Goal: Check status: Check status

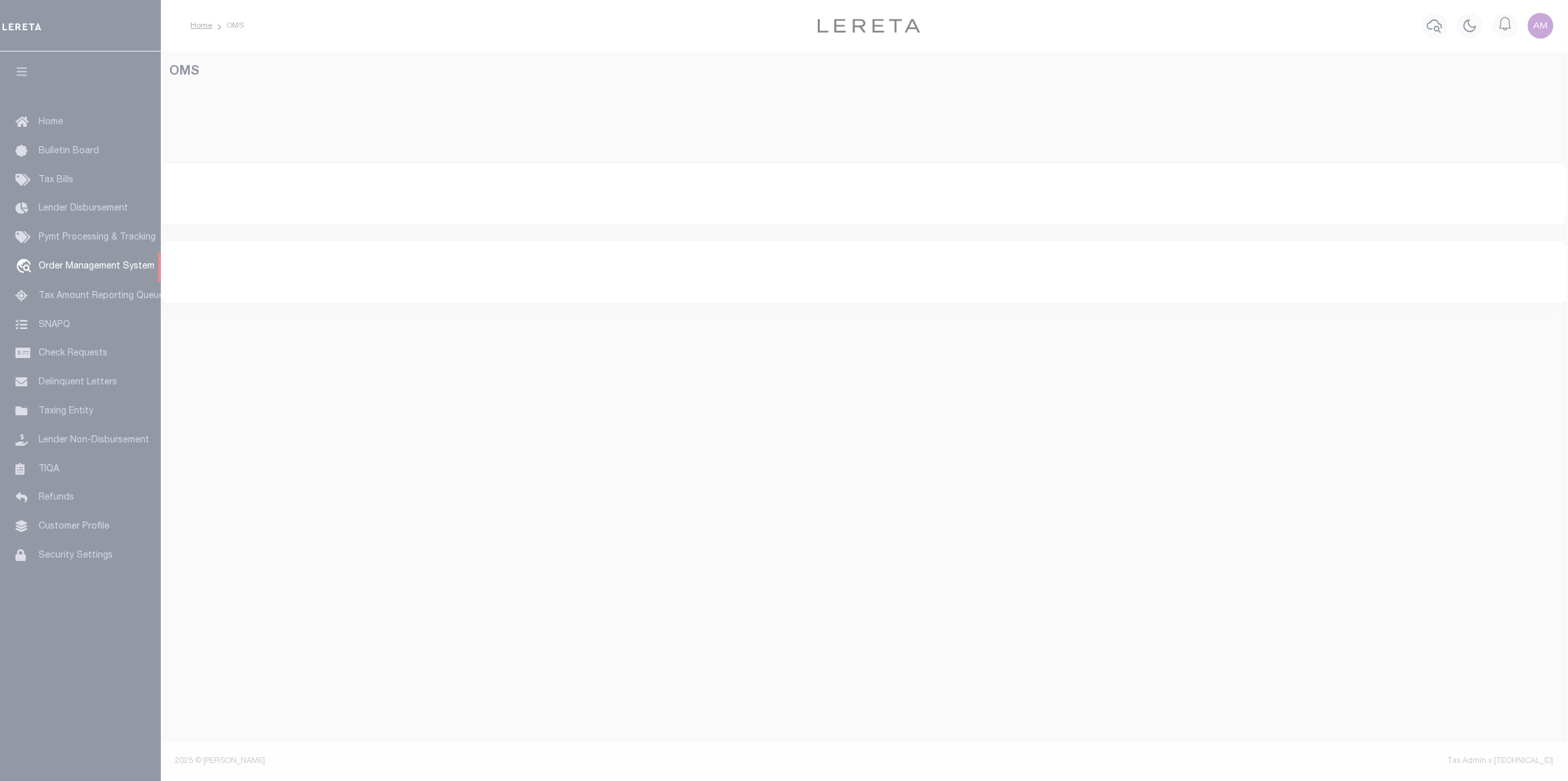
select select "200"
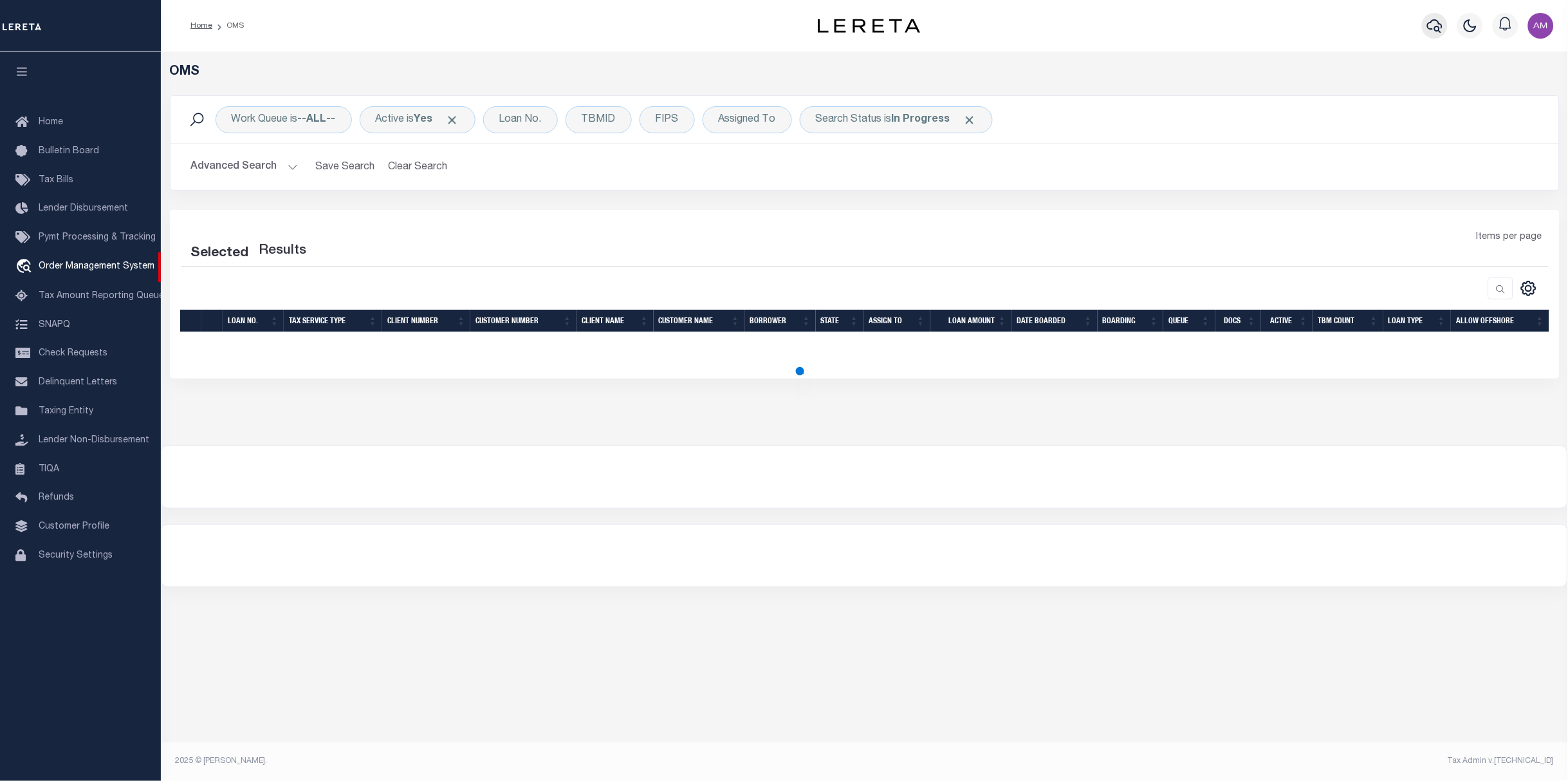
click at [1431, 33] on icon "button" at bounding box center [1435, 25] width 15 height 15
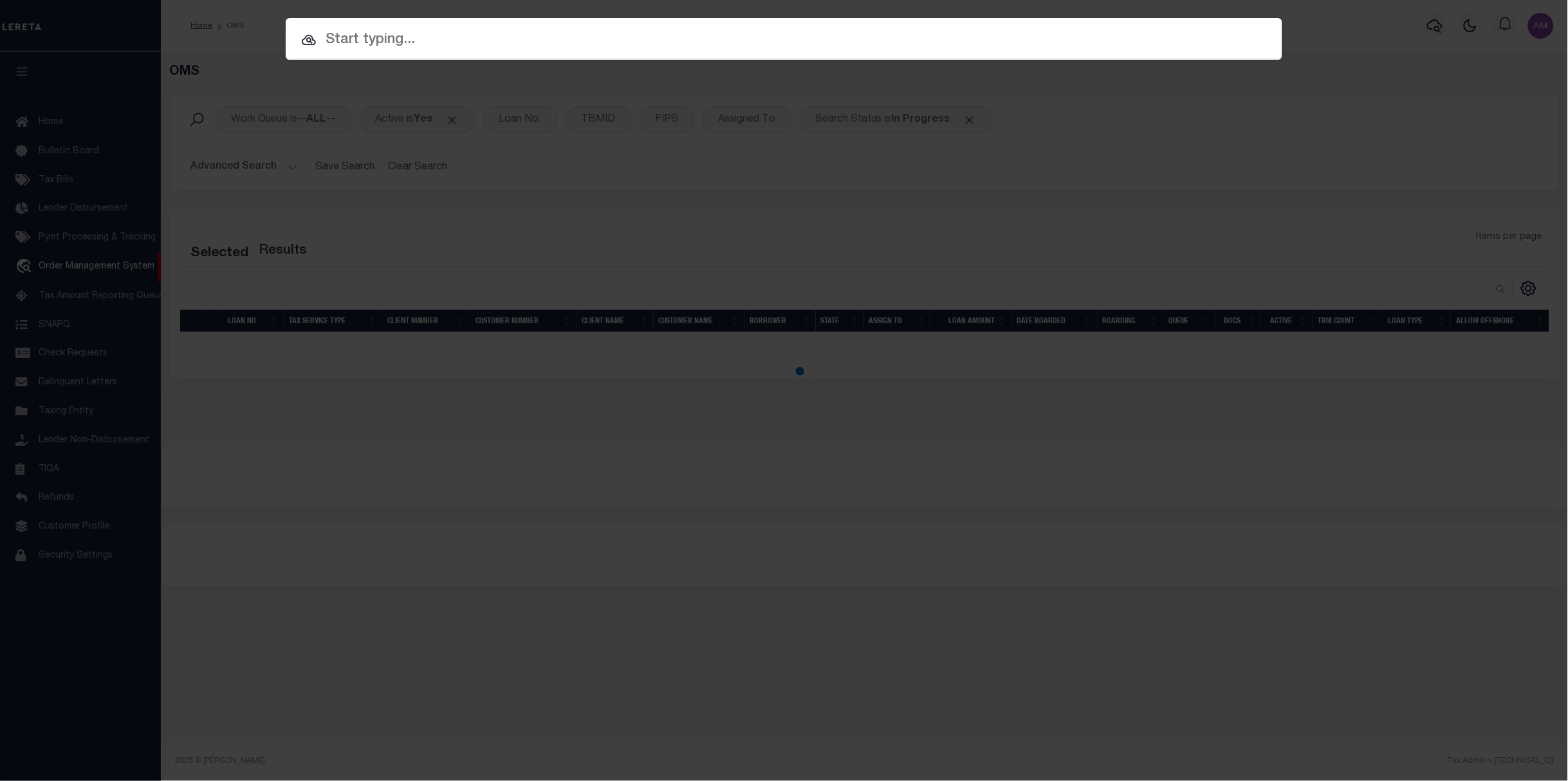
paste input "10010663"
select select "200"
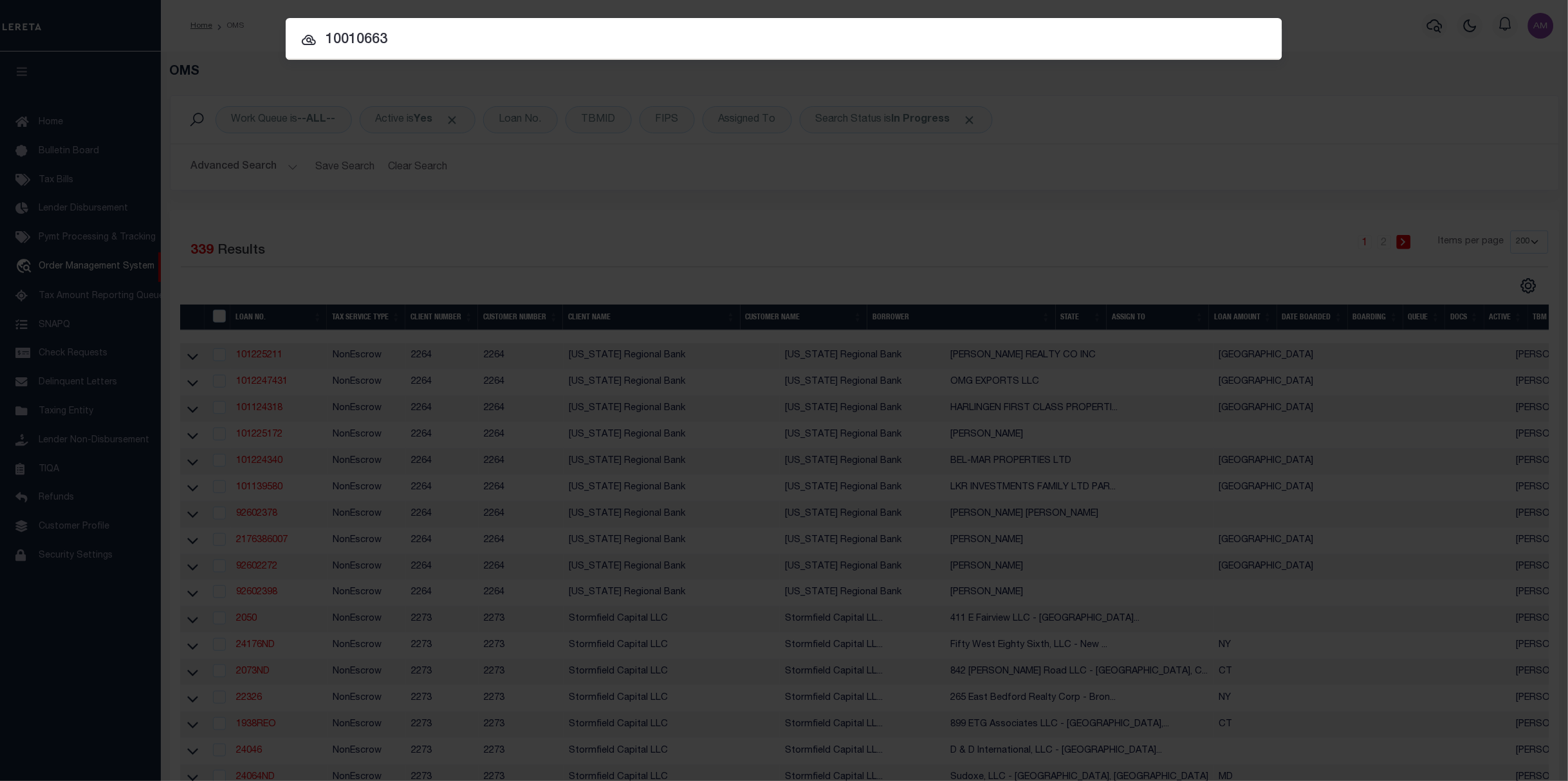
type input "10010663"
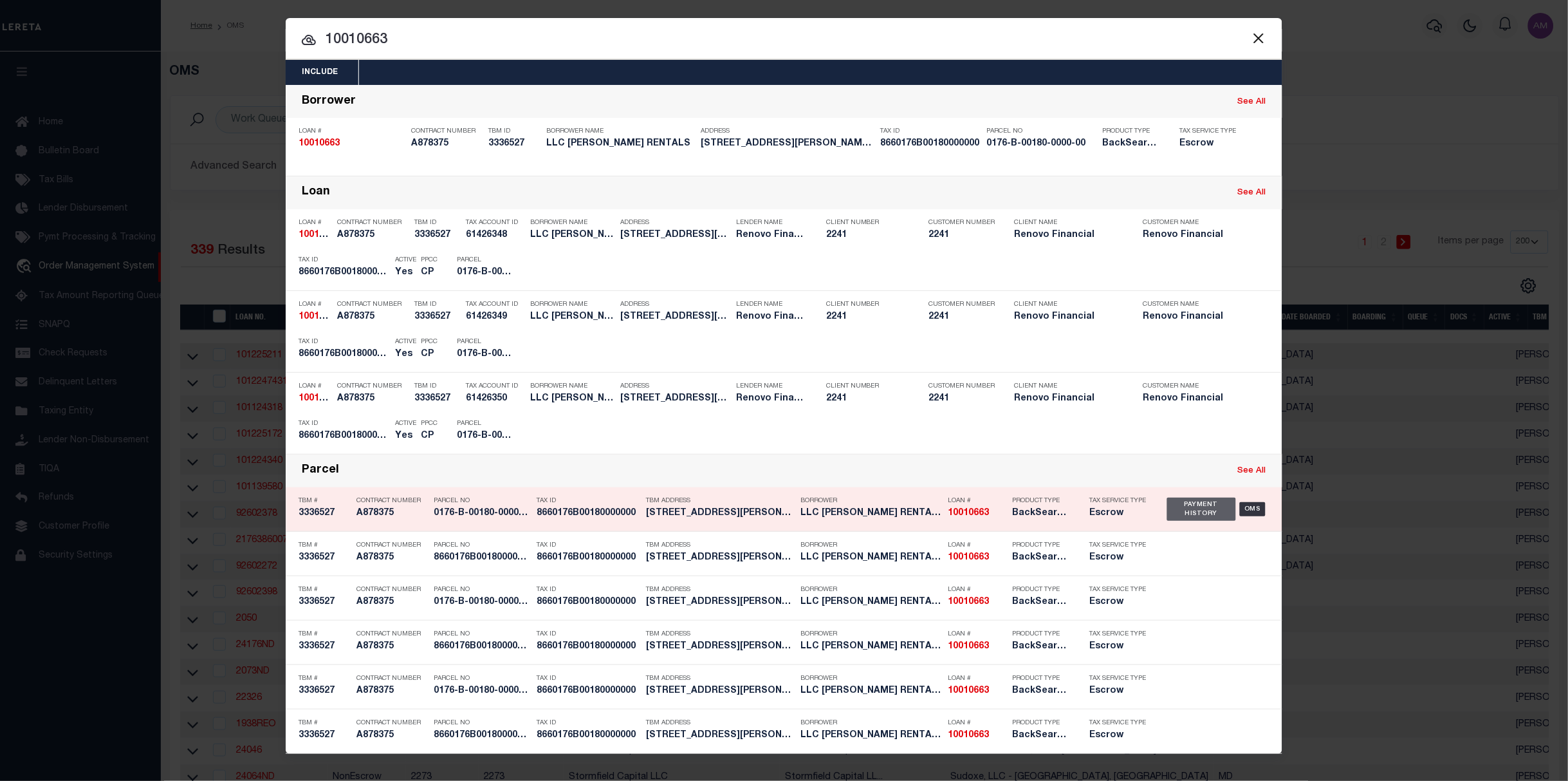
click at [1205, 514] on div "Payment History" at bounding box center [1201, 509] width 69 height 23
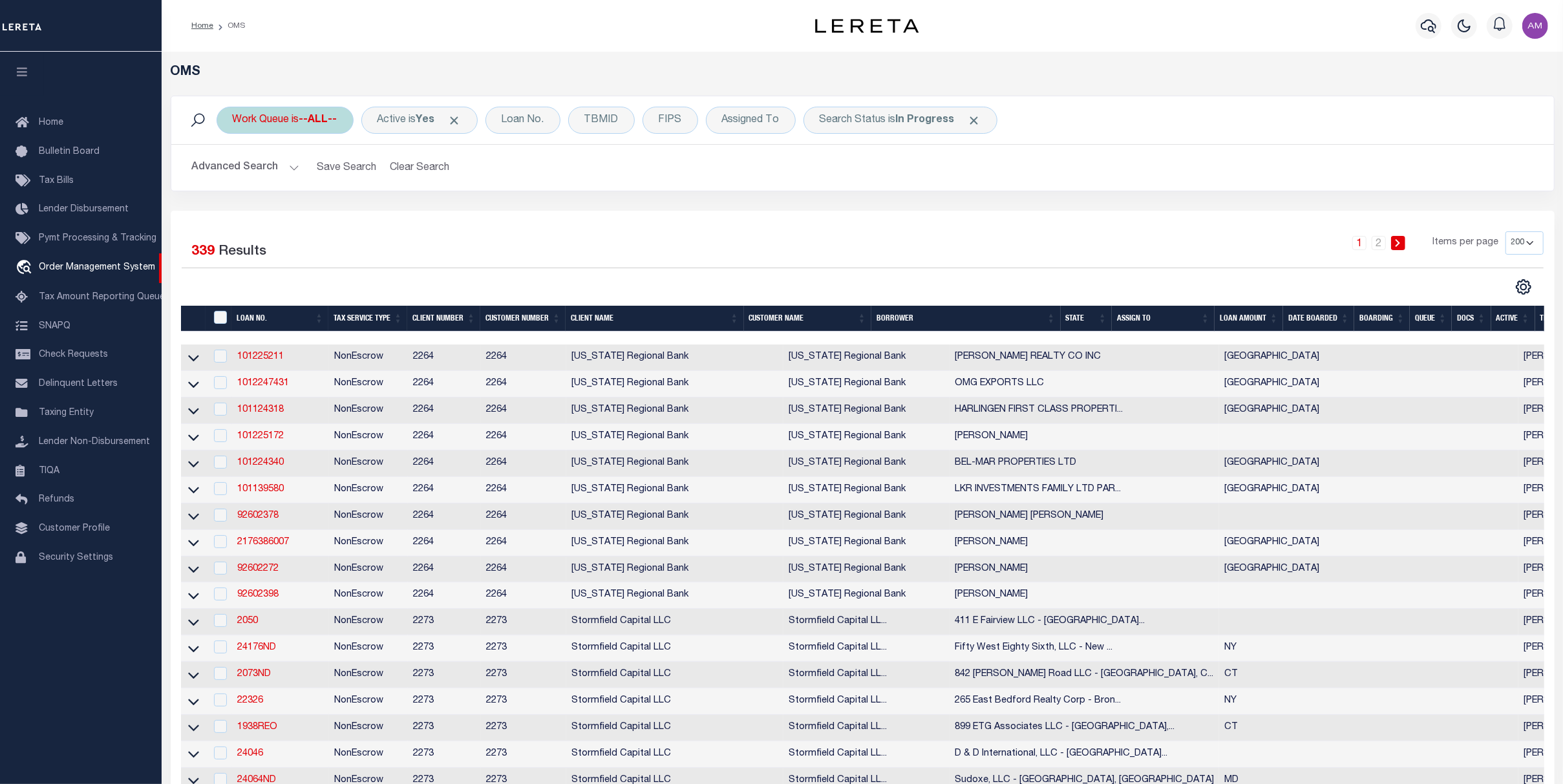
click at [297, 114] on div "Work Queue is --ALL--" at bounding box center [284, 120] width 137 height 27
click at [212, 153] on div "Advanced Search Save Search Clear Search Tax Service Type Is Is Contains Escrow…" at bounding box center [863, 168] width 1383 height 46
click at [221, 163] on button "Advanced Search" at bounding box center [245, 168] width 107 height 26
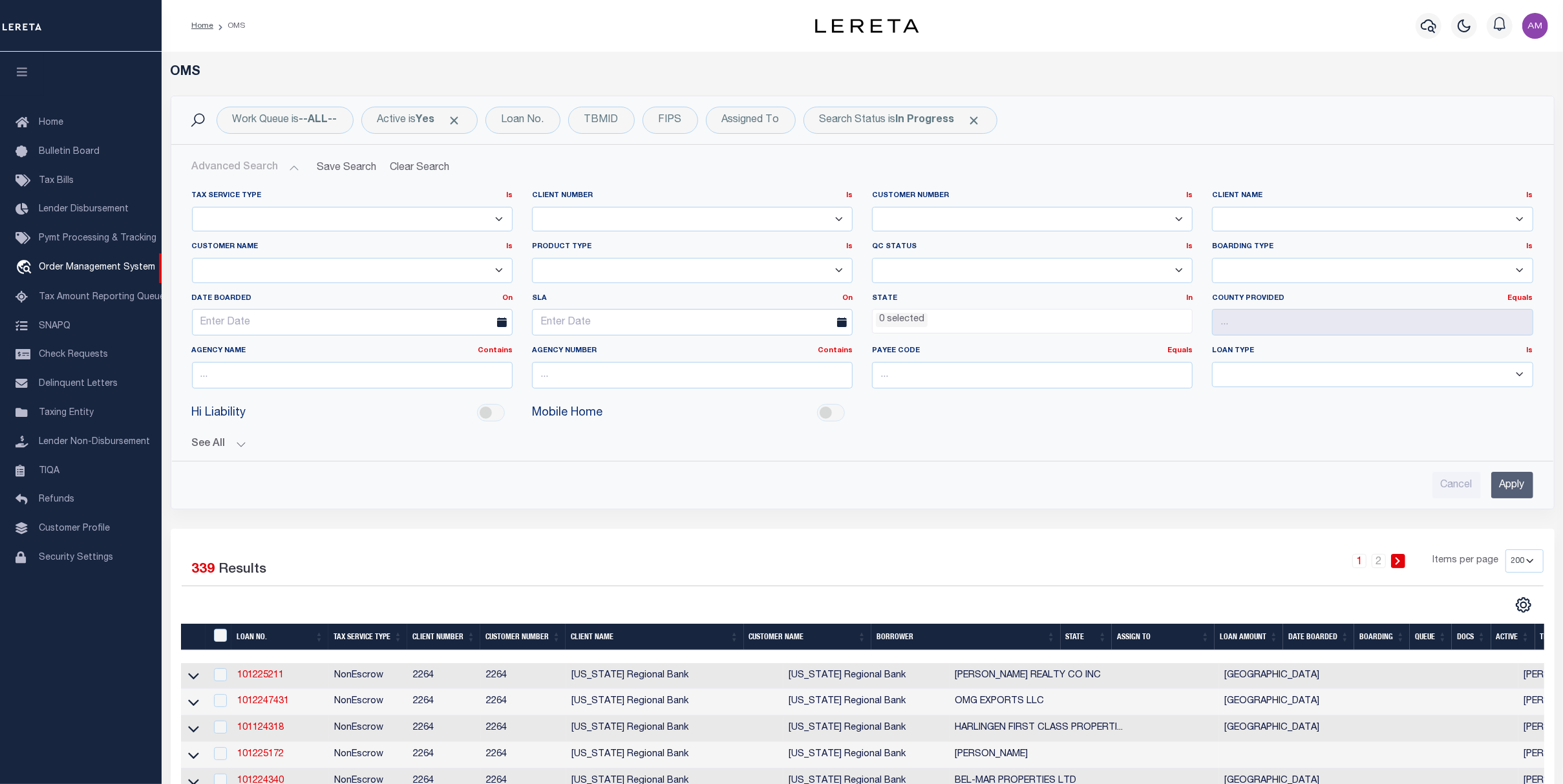
drag, startPoint x: 260, startPoint y: 218, endPoint x: 1302, endPoint y: 86, distance: 1050.3
click at [1222, 133] on div "Work Queue is --ALL-- Is Contains --ALL-- factRSystems General ThoughtFocus Can…" at bounding box center [863, 120] width 1383 height 48
click at [1429, 26] on icon "button" at bounding box center [1428, 26] width 15 height 14
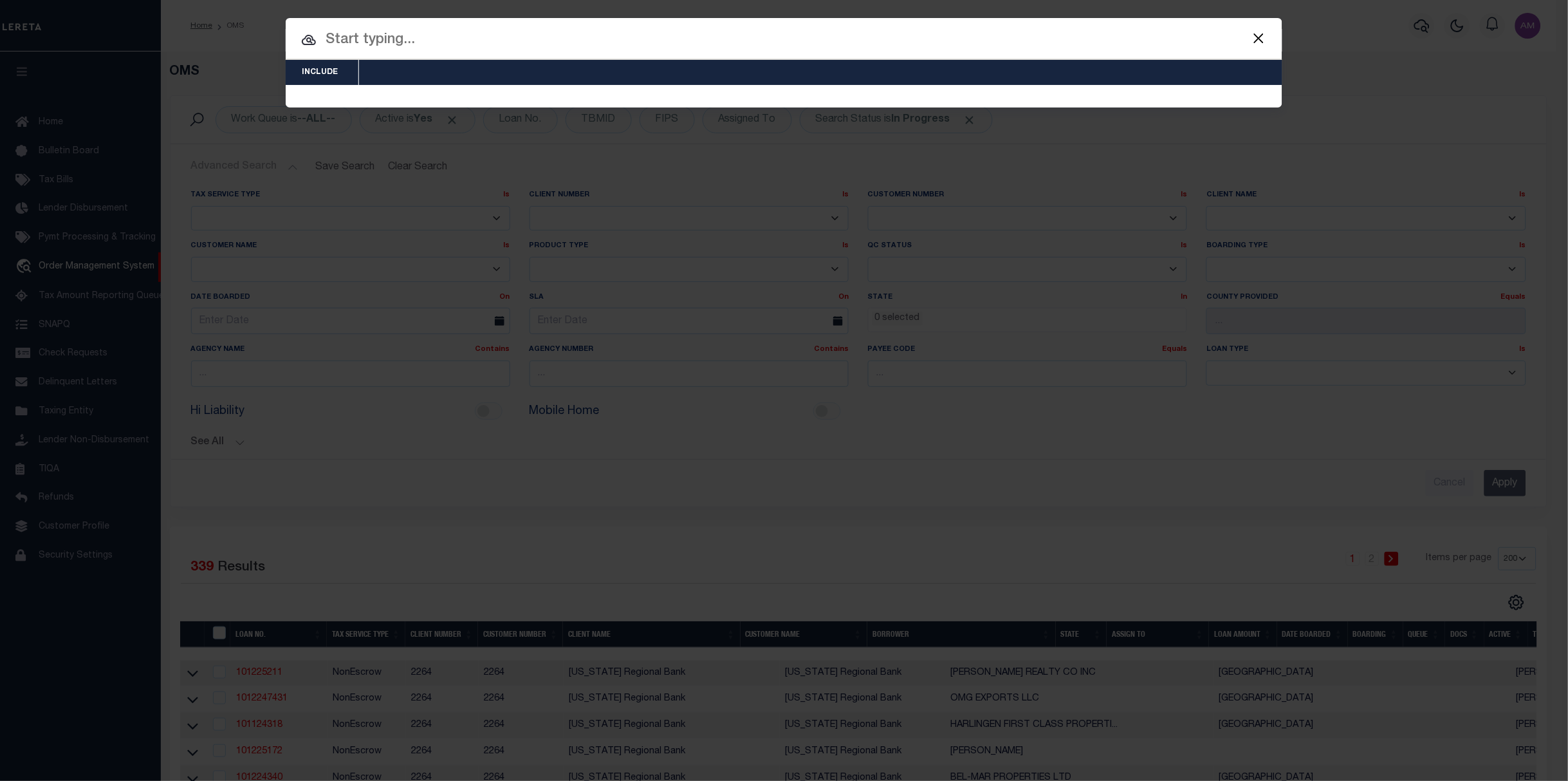
drag, startPoint x: 1093, startPoint y: 23, endPoint x: 1011, endPoint y: 41, distance: 84.0
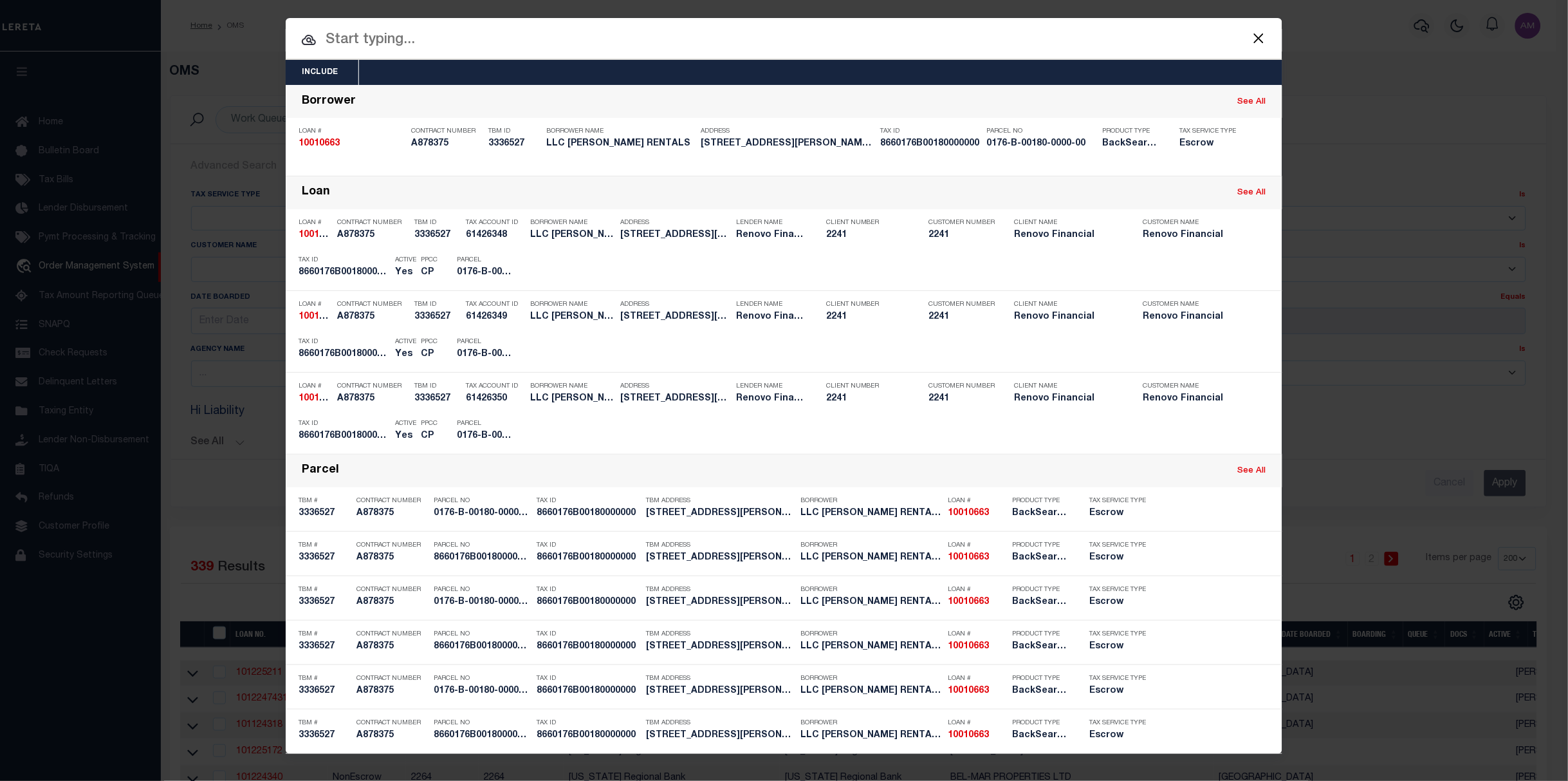
paste input "10010663"
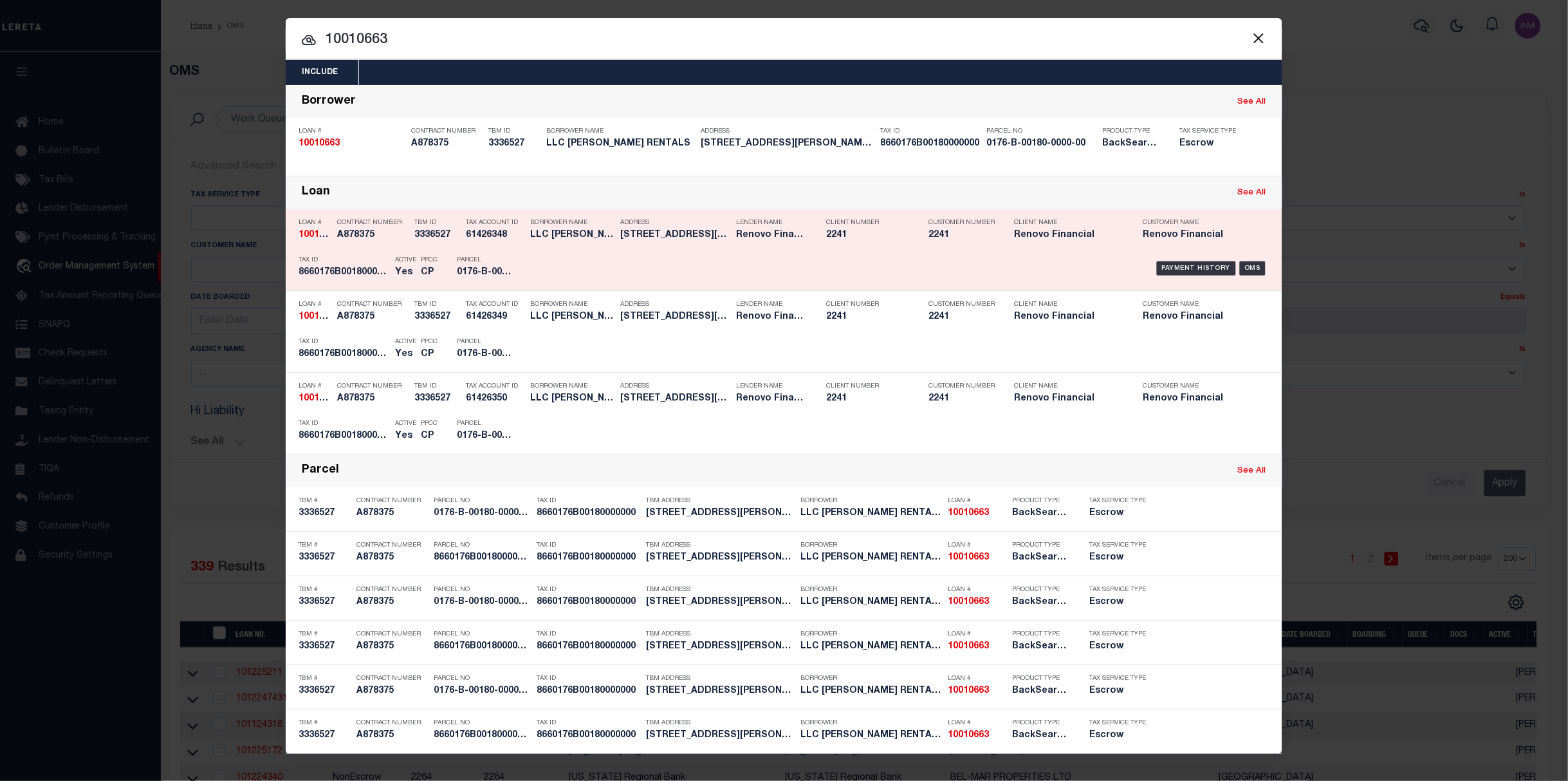
type input "10010663"
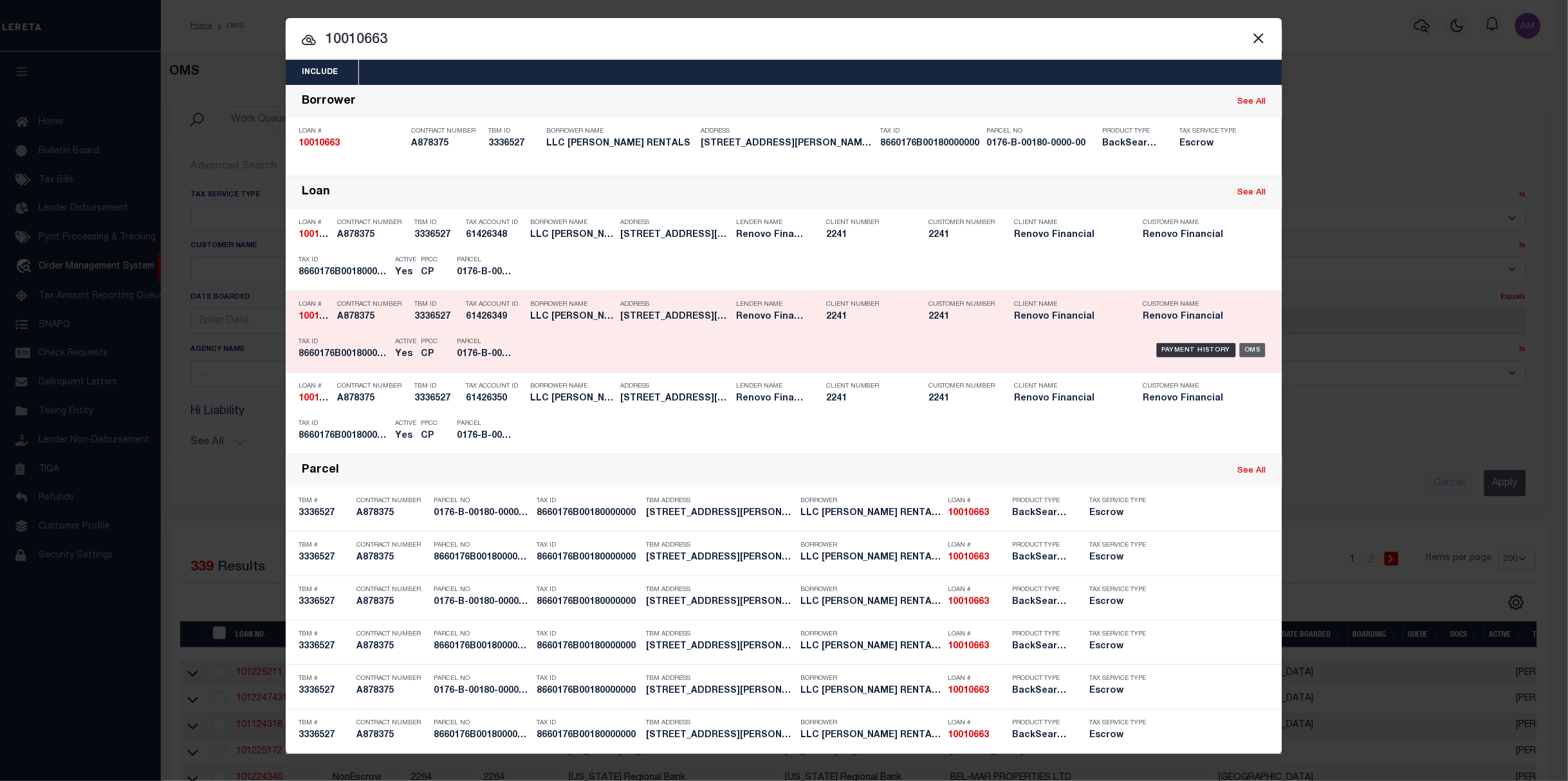
click at [1256, 351] on div "OMS" at bounding box center [1253, 350] width 26 height 14
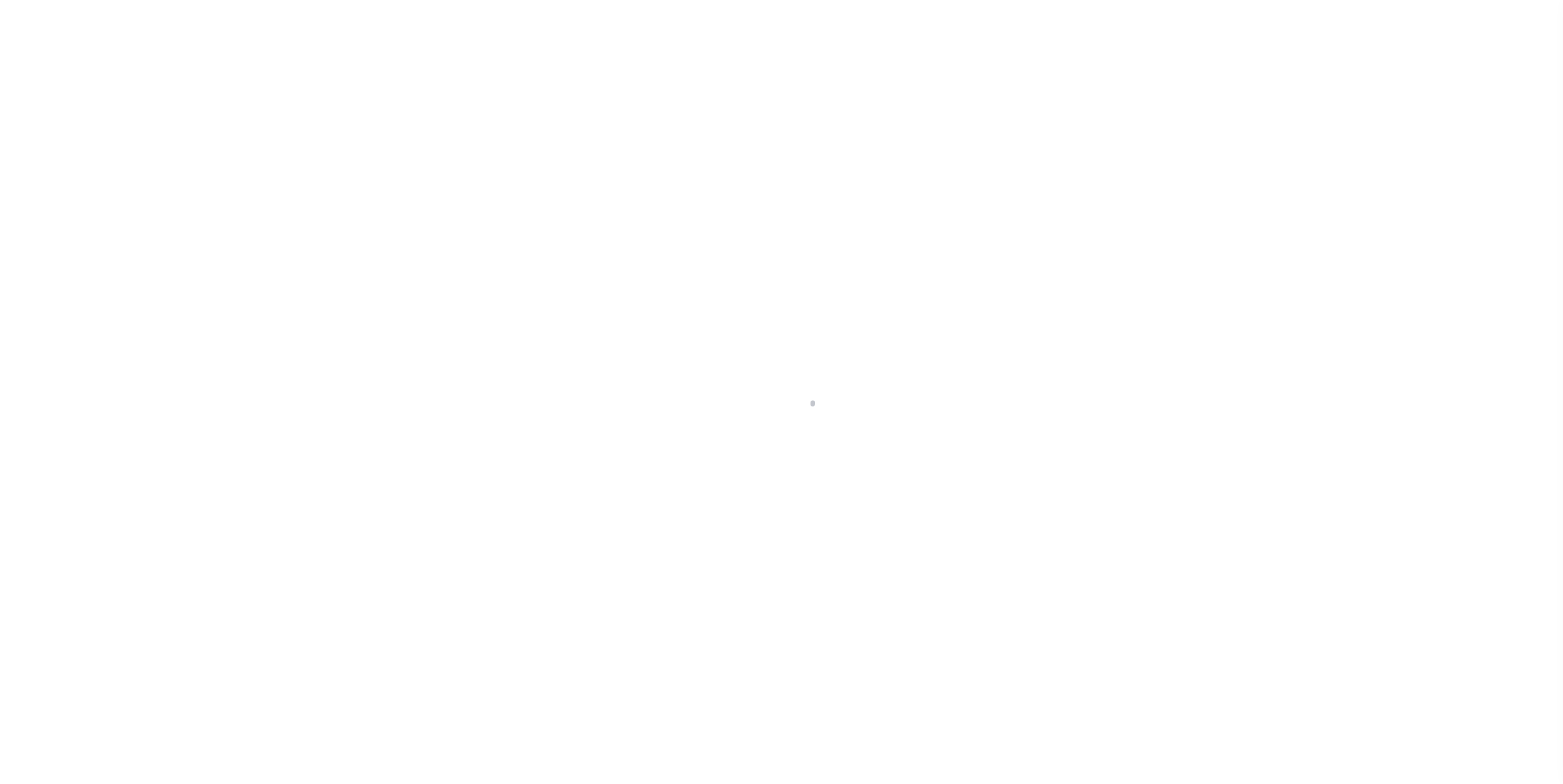
select select "25067"
select select "10"
select select "Escrow"
type input "312 KELLY AVE"
type input "8660176B00180000000"
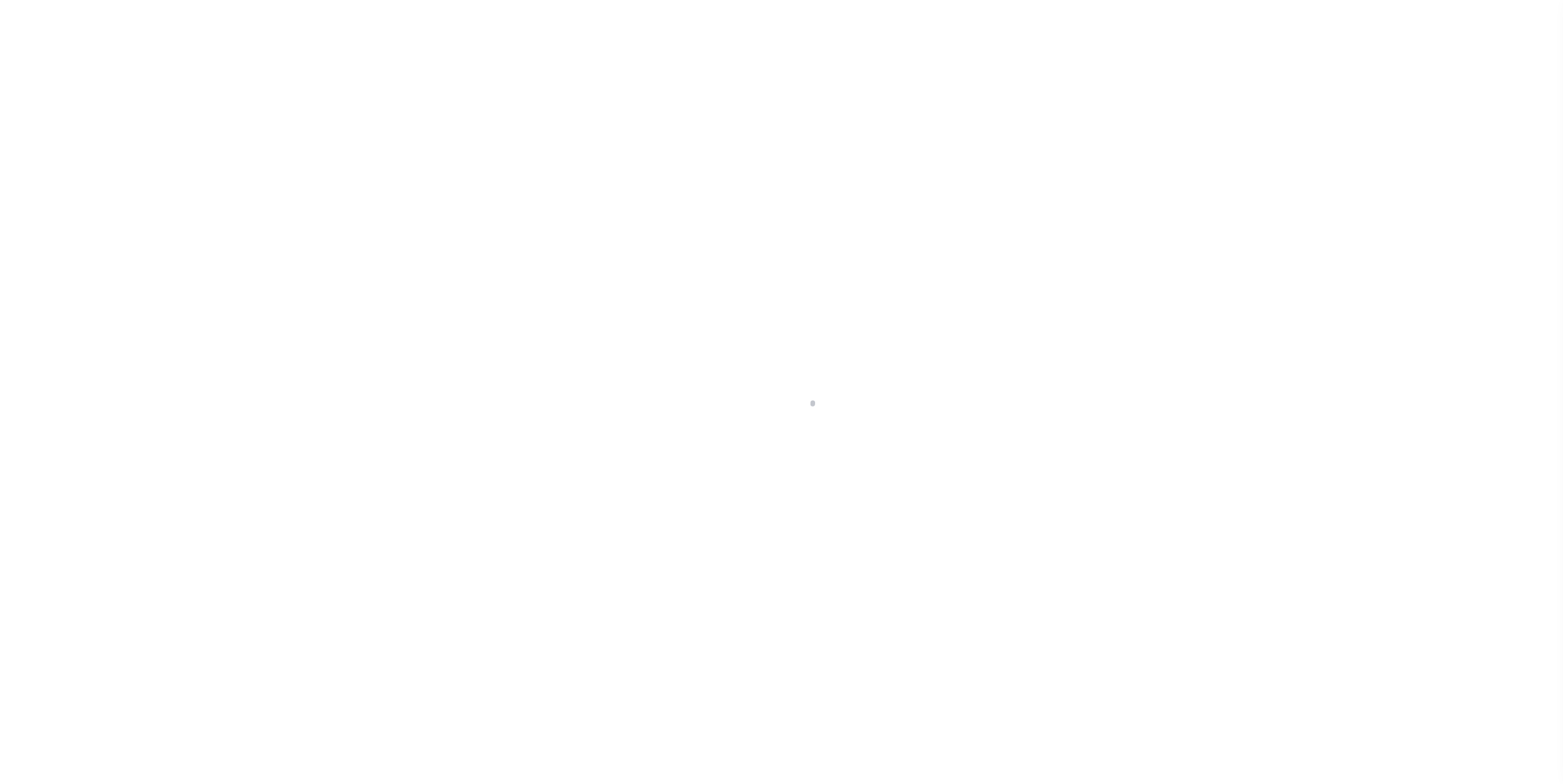
select select
type input "PITTSBURGH PA 152213257"
type input "a0kUS0000018DIu"
type input "PA"
select select
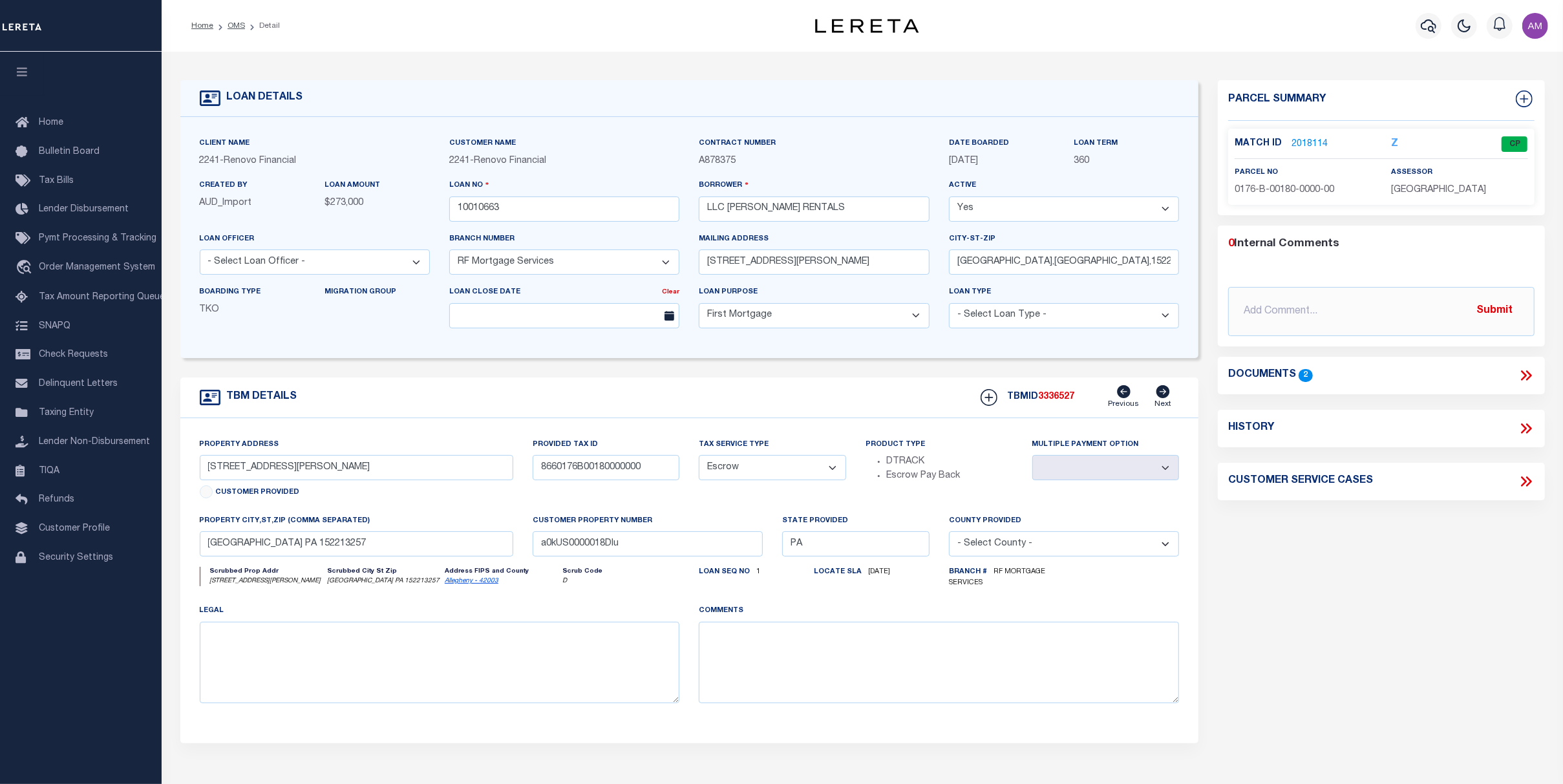
click at [1369, 376] on div "Documents 2" at bounding box center [1381, 375] width 306 height 17
click at [1523, 377] on icon at bounding box center [1526, 375] width 17 height 17
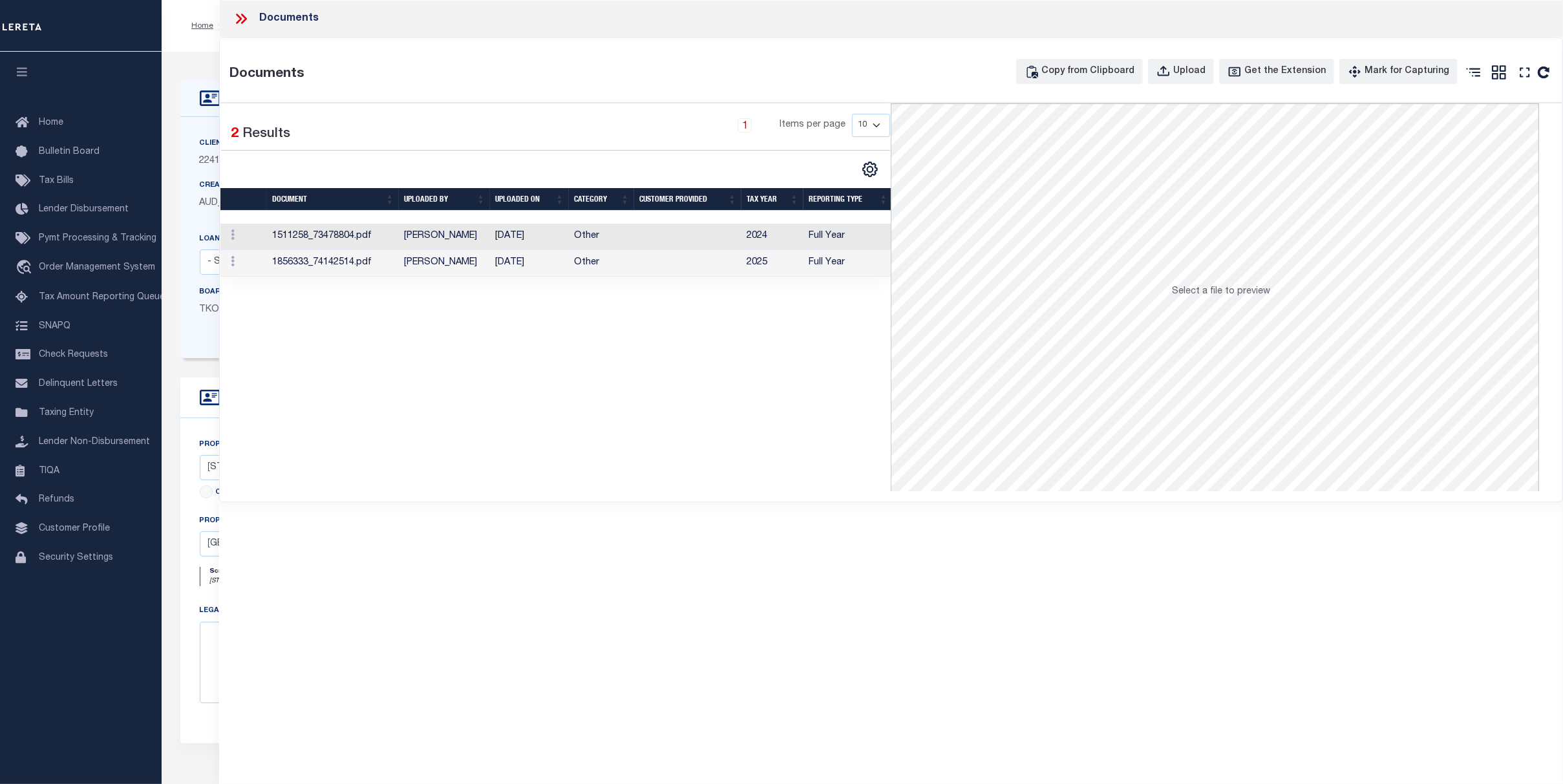
click at [546, 240] on td "03/22/2024" at bounding box center [530, 237] width 79 height 26
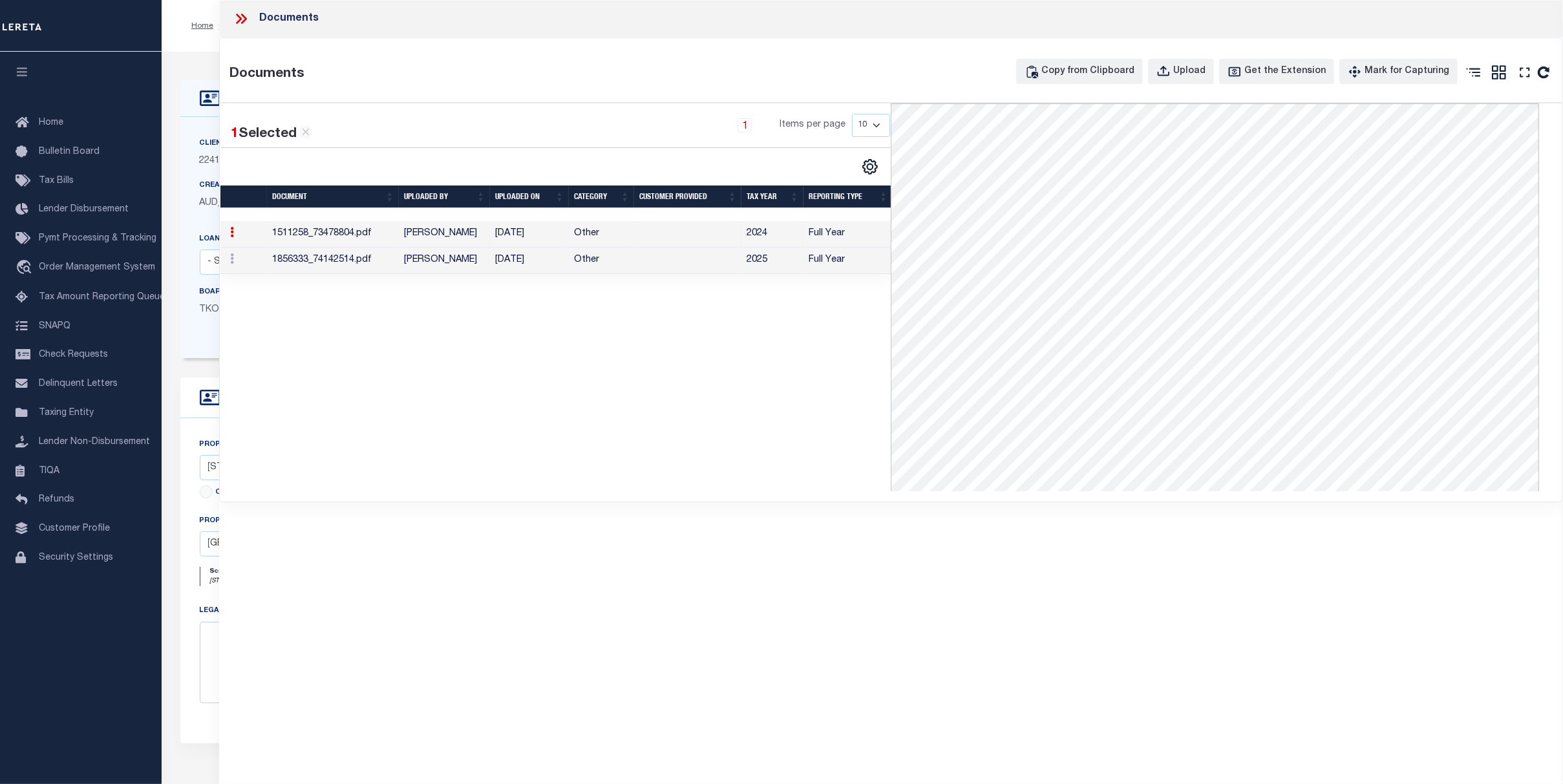
click at [546, 263] on td "03/18/2025" at bounding box center [530, 260] width 79 height 26
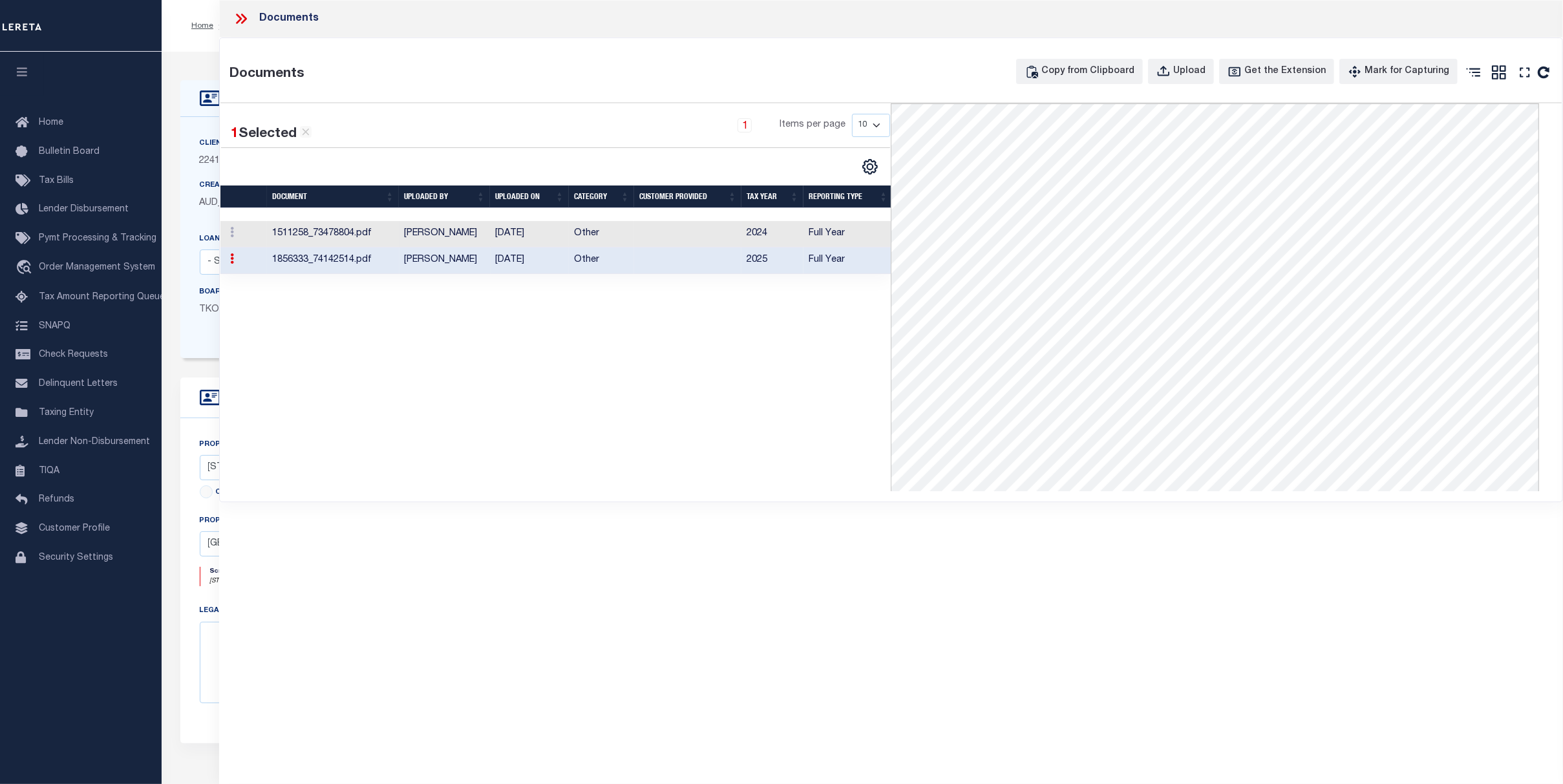
click at [613, 232] on td "Other" at bounding box center [601, 234] width 66 height 26
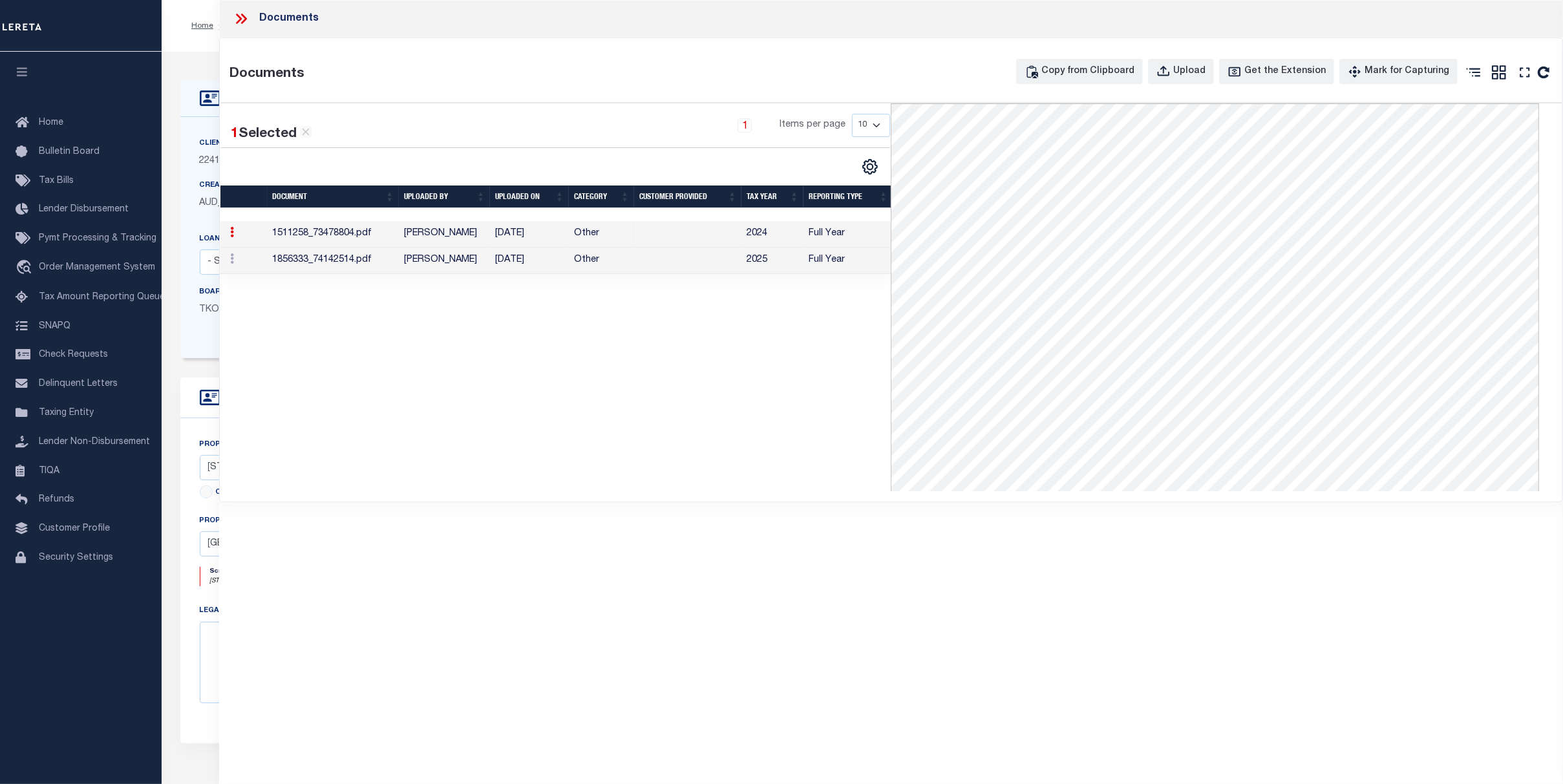
click at [635, 267] on td at bounding box center [688, 260] width 107 height 26
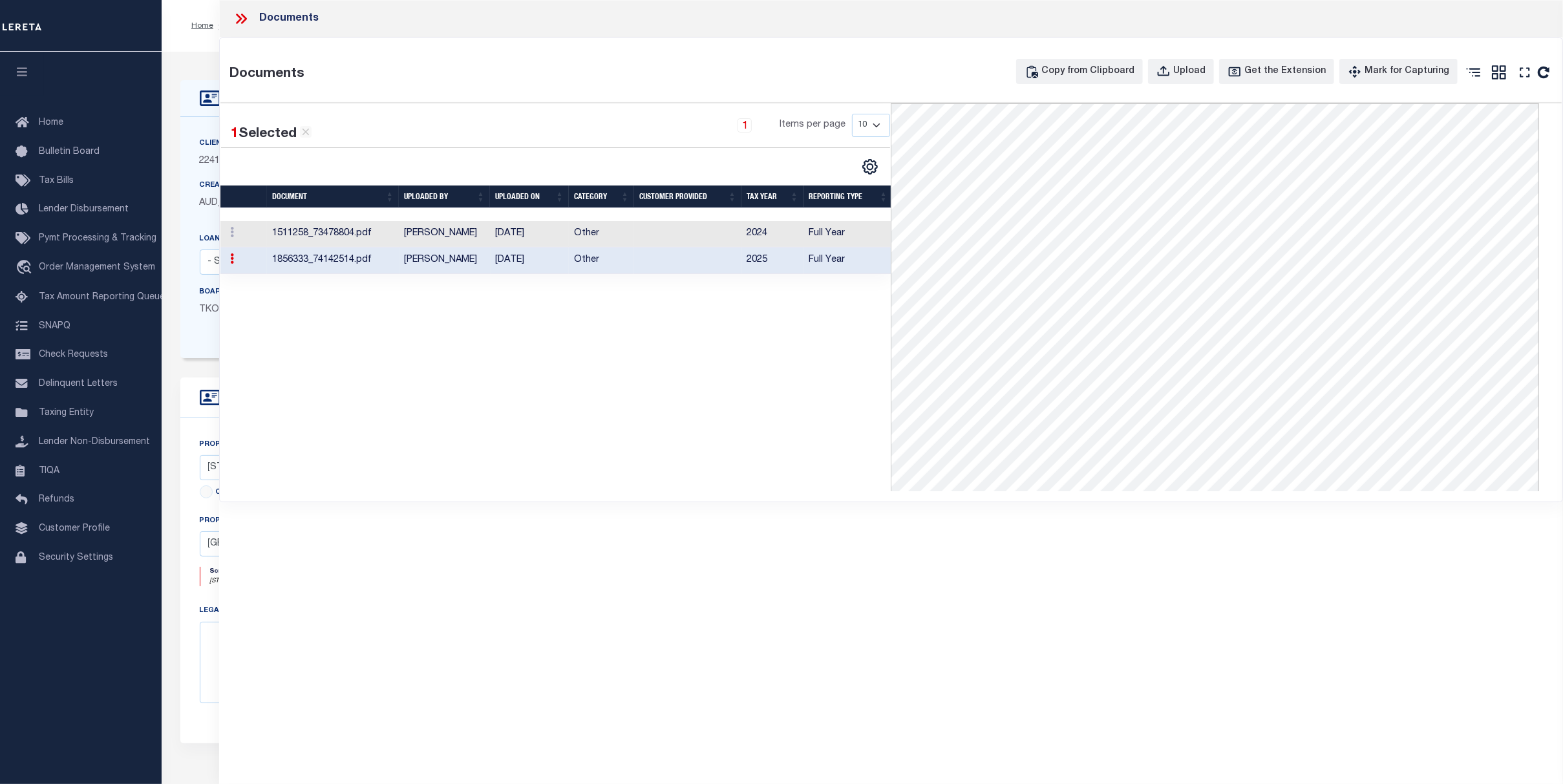
click at [623, 227] on td "Other" at bounding box center [601, 234] width 66 height 26
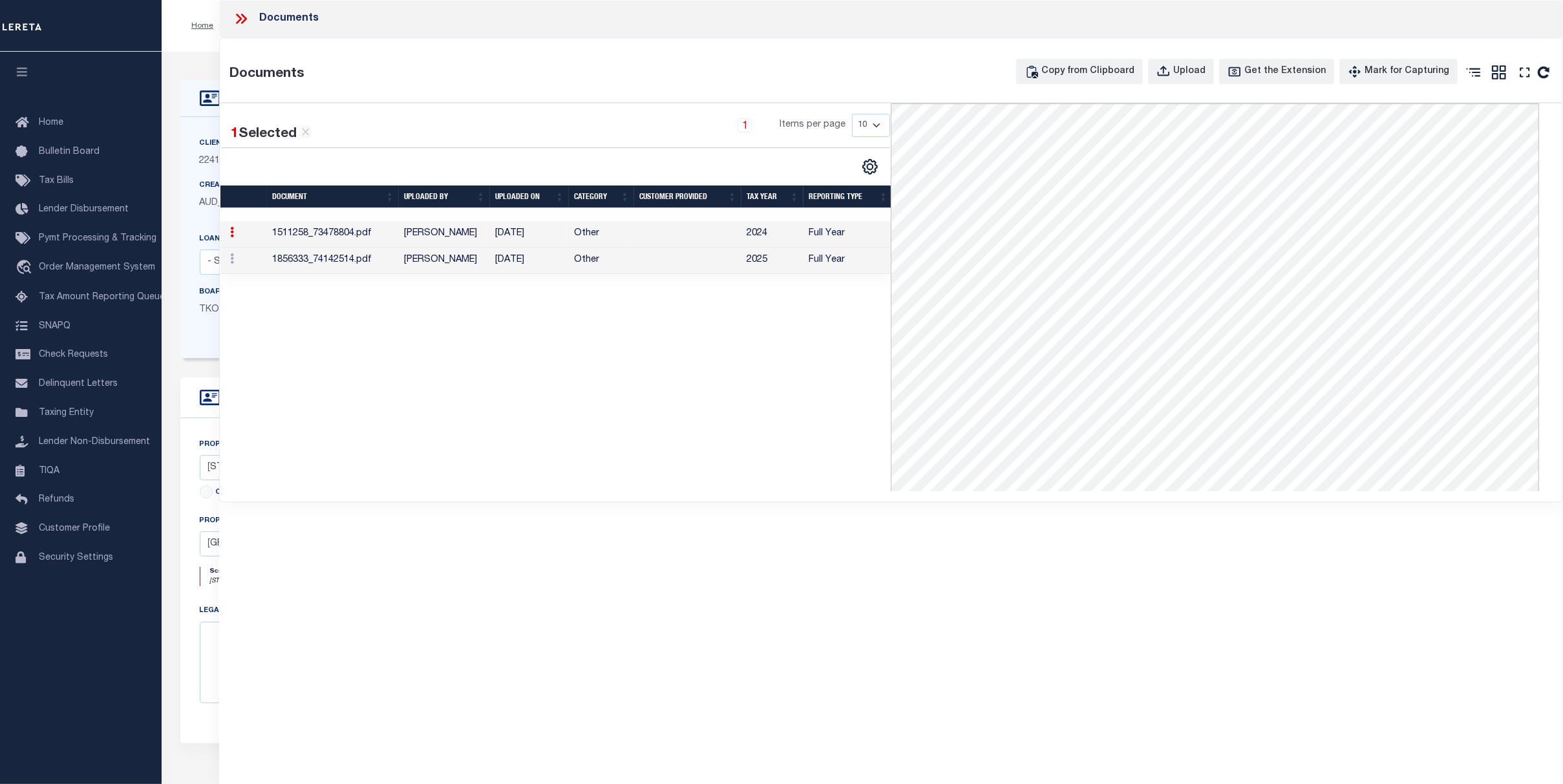
click at [708, 266] on td at bounding box center [688, 260] width 107 height 26
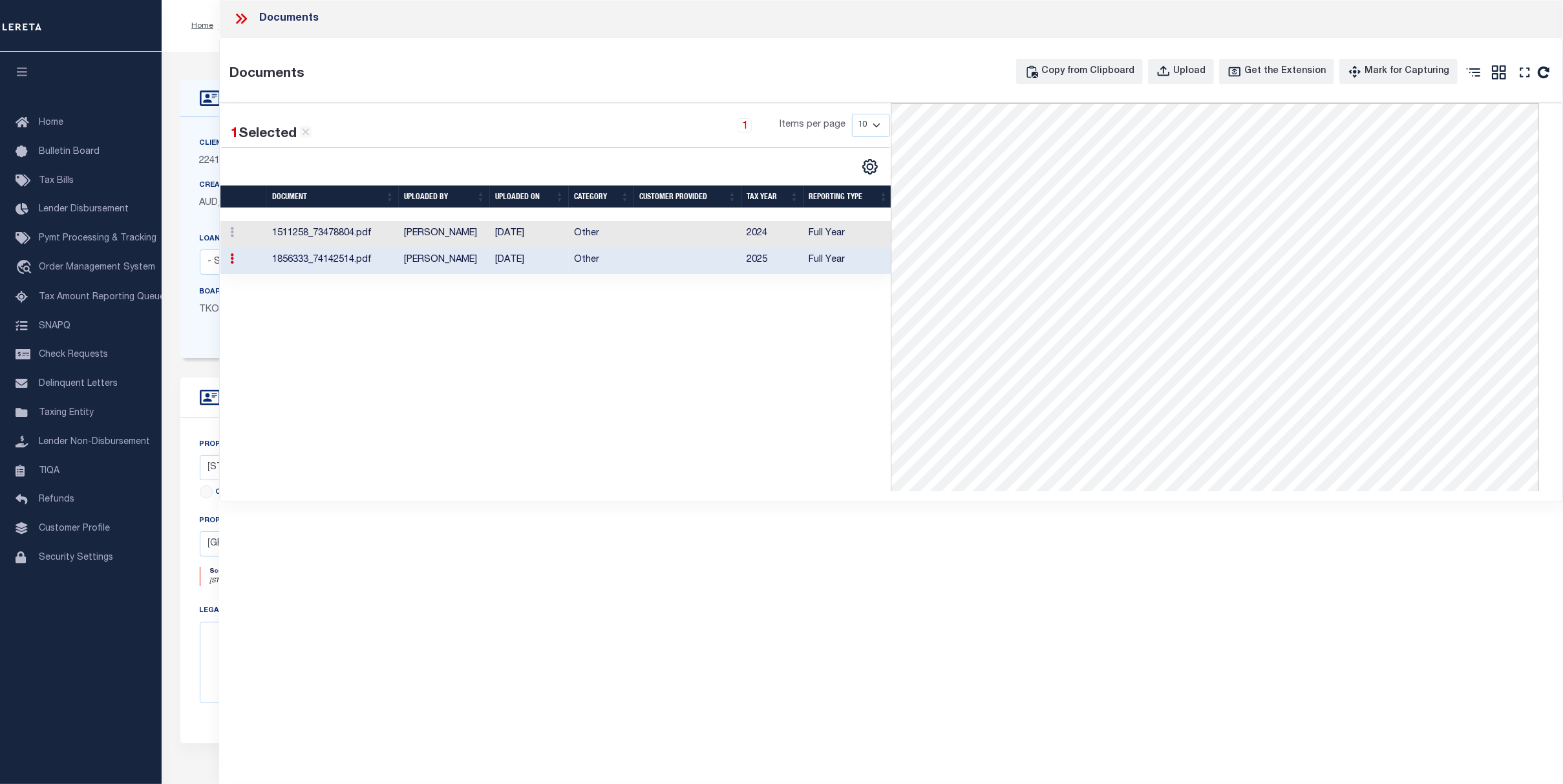
click at [761, 237] on td "2024" at bounding box center [773, 234] width 62 height 26
